Goal: Information Seeking & Learning: Learn about a topic

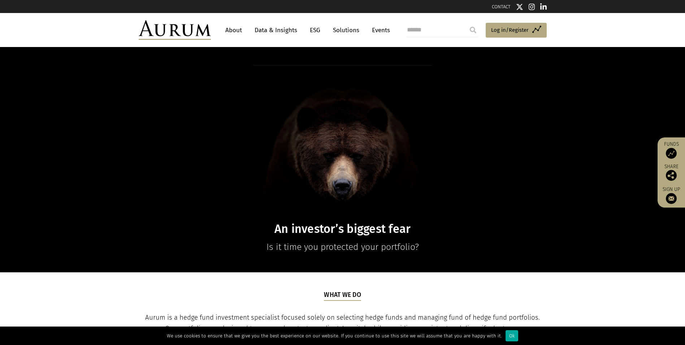
click at [231, 30] on link "About" at bounding box center [234, 29] width 24 height 13
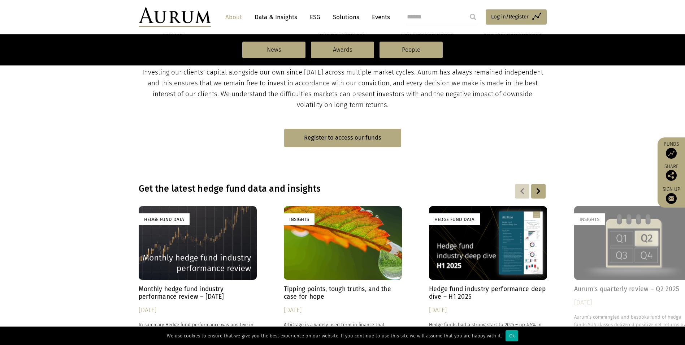
scroll to position [470, 0]
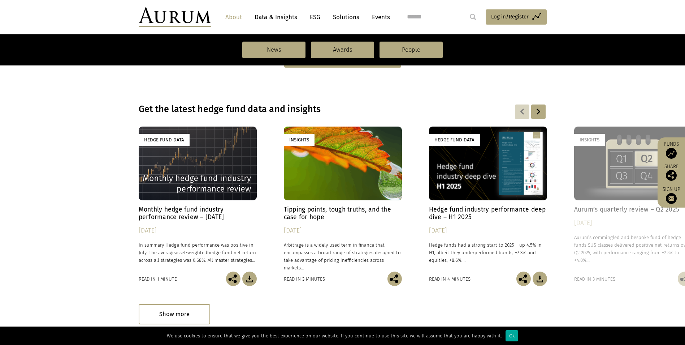
click at [168, 179] on div "Hedge Fund Data" at bounding box center [198, 163] width 118 height 74
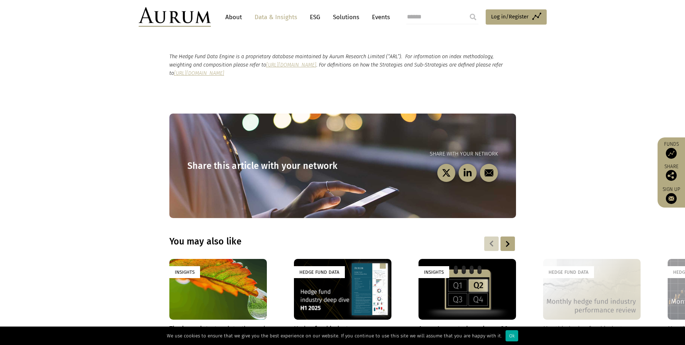
scroll to position [686, 0]
